Goal: Information Seeking & Learning: Check status

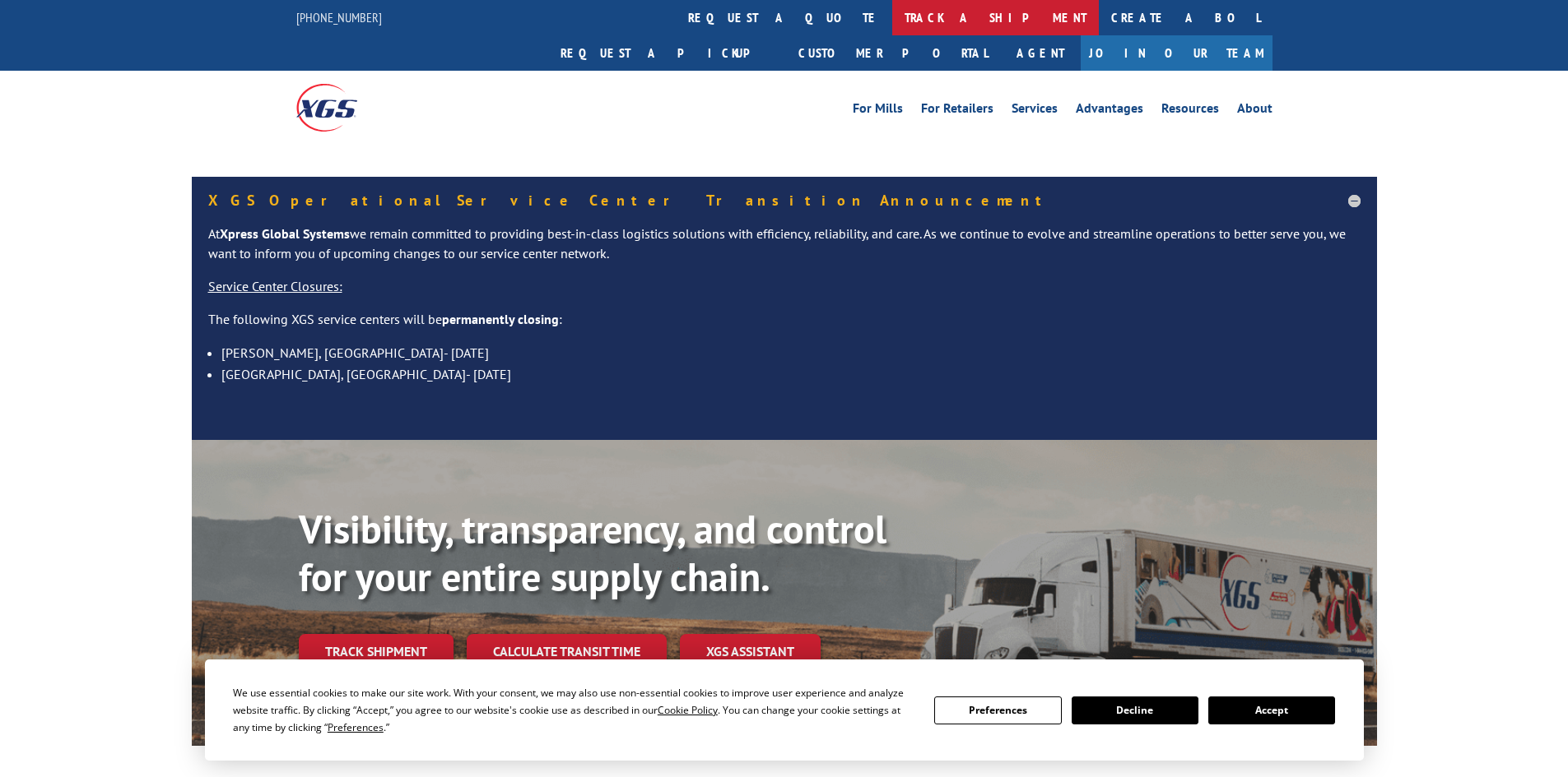
click at [892, 23] on link "track a shipment" at bounding box center [995, 17] width 206 height 36
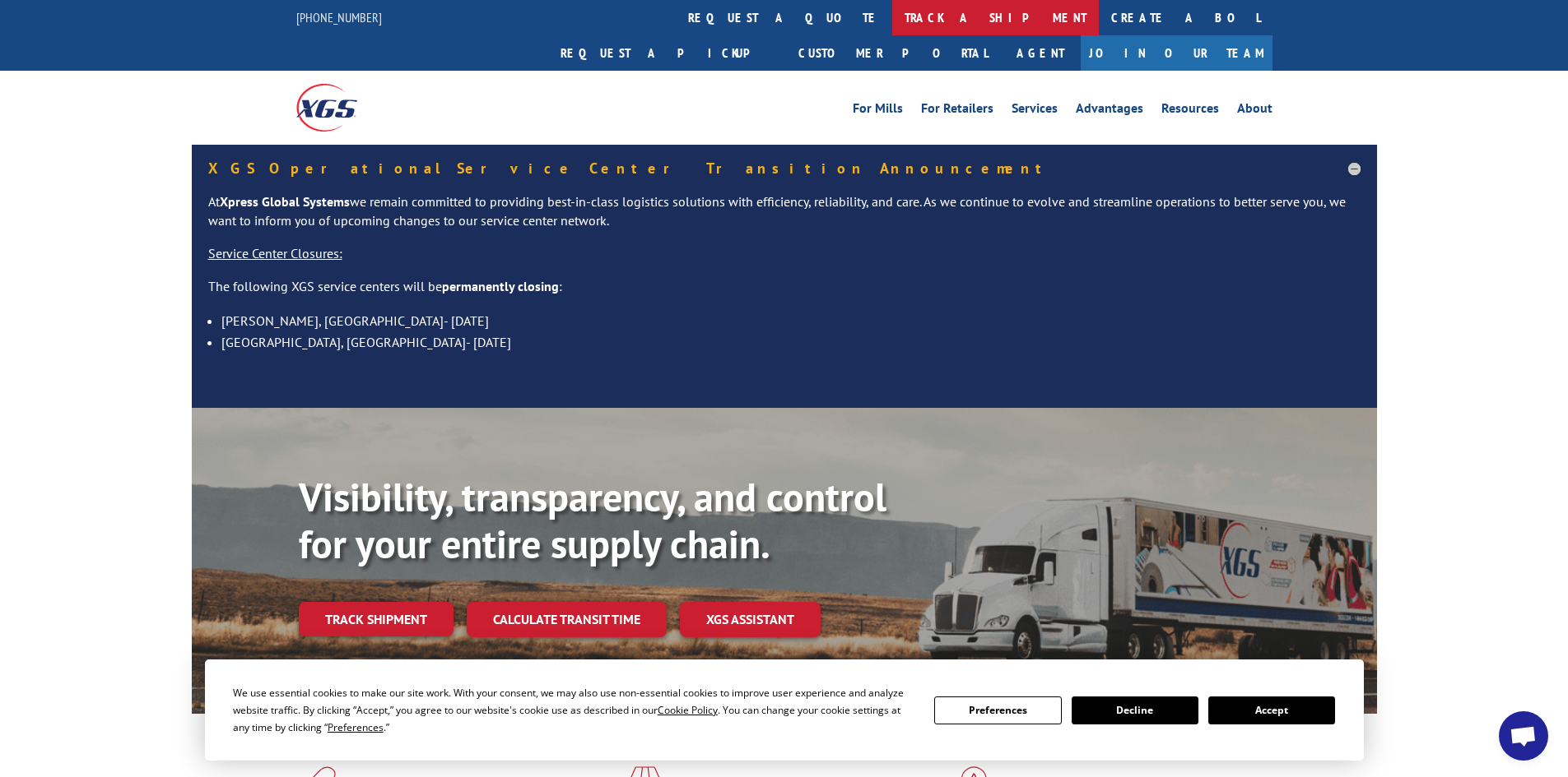
click at [892, 13] on link "track a shipment" at bounding box center [995, 17] width 206 height 36
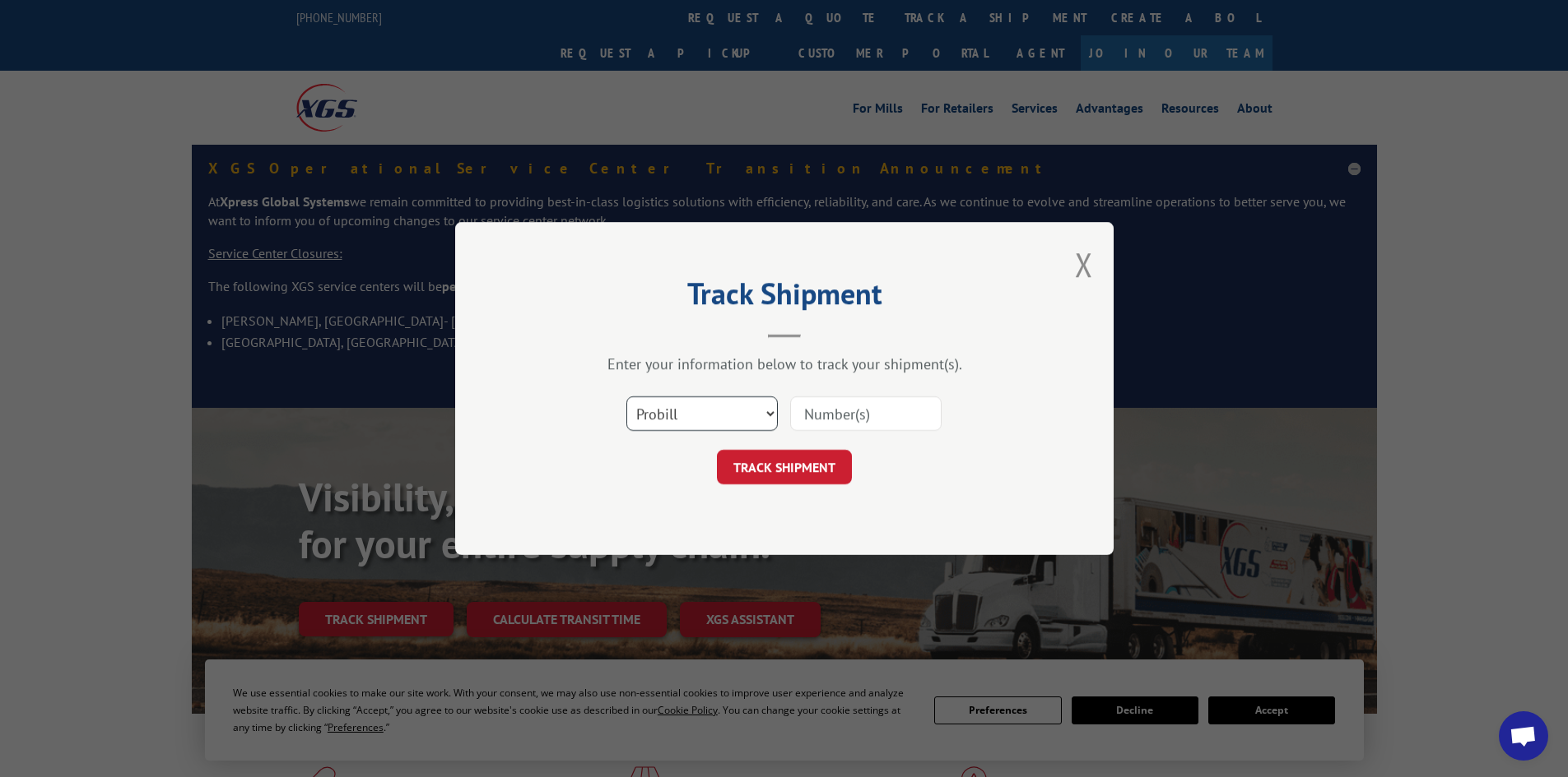
click at [693, 424] on select "Select category... Probill BOL PO" at bounding box center [701, 414] width 152 height 35
select select "bol"
click at [626, 397] on select "Select category... Probill BOL PO" at bounding box center [701, 414] width 152 height 35
click at [849, 411] on input at bounding box center [865, 414] width 152 height 35
paste input "5985638"
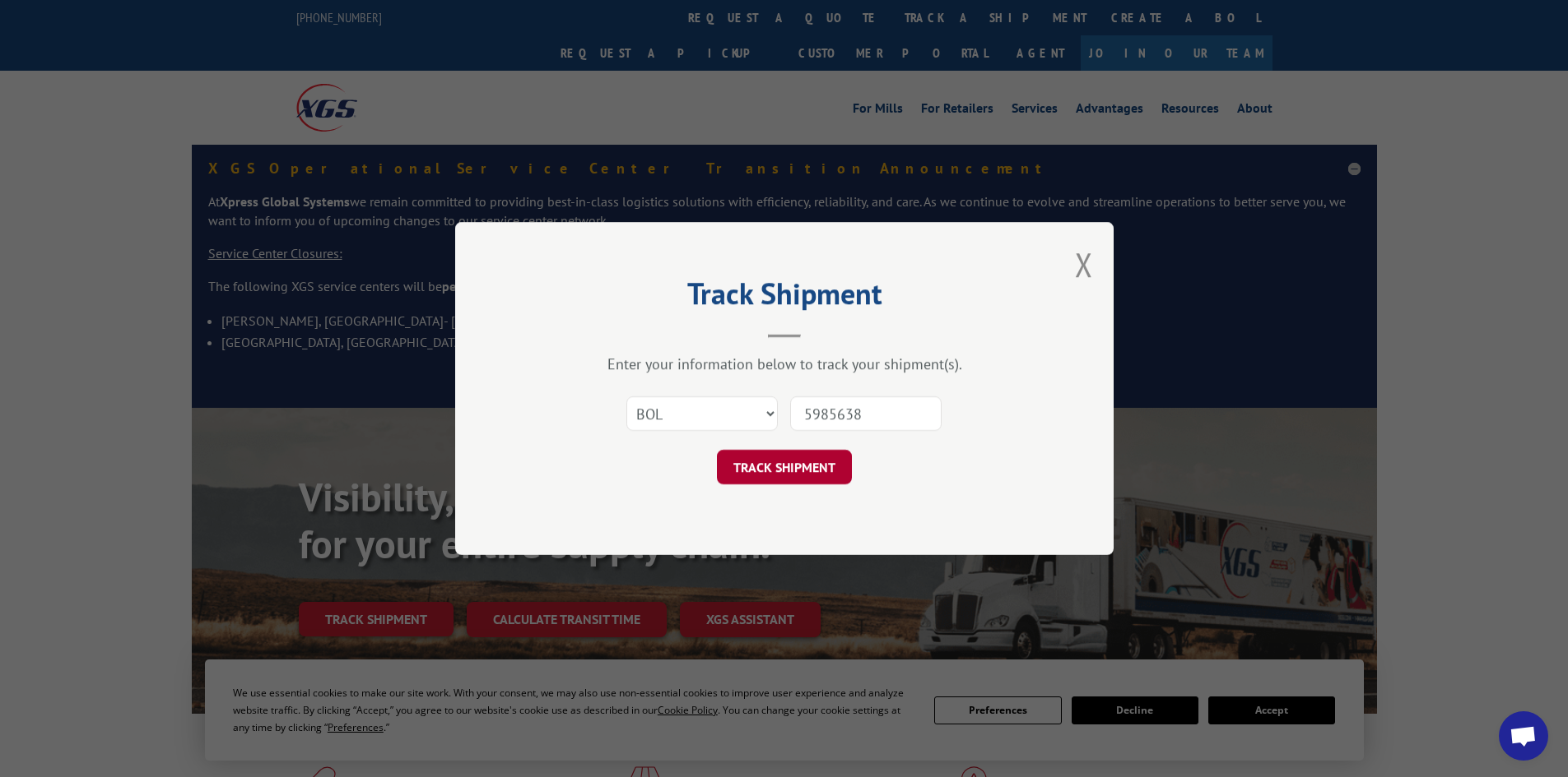
type input "5985638"
click at [783, 470] on button "TRACK SHIPMENT" at bounding box center [784, 467] width 135 height 35
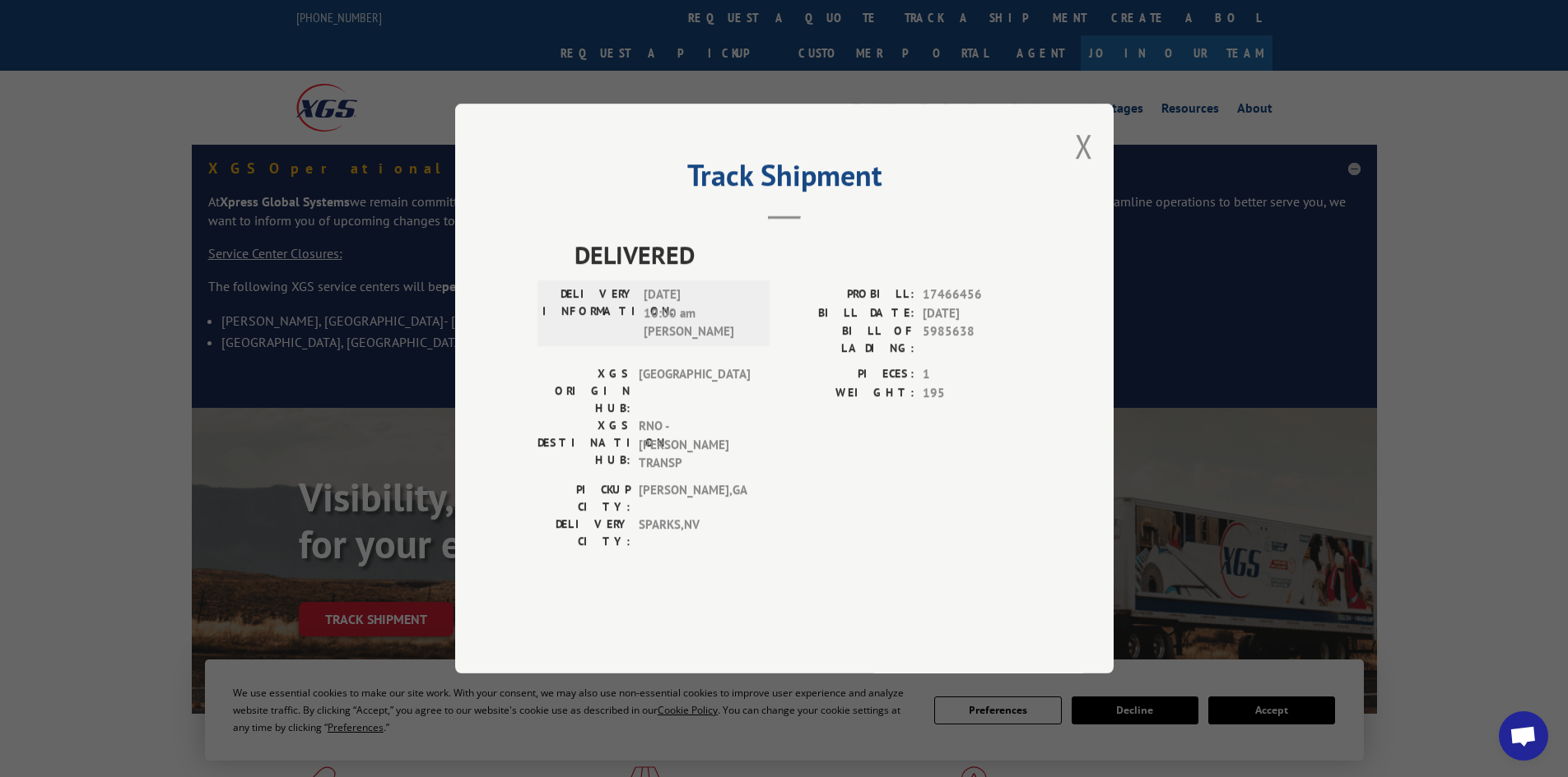
click at [529, 87] on div "Track Shipment DELIVERED DELIVERY INFORMATION: [DATE] 10:00 am [PERSON_NAME]: 1…" at bounding box center [784, 388] width 1568 height 777
